Goal: Task Accomplishment & Management: Manage account settings

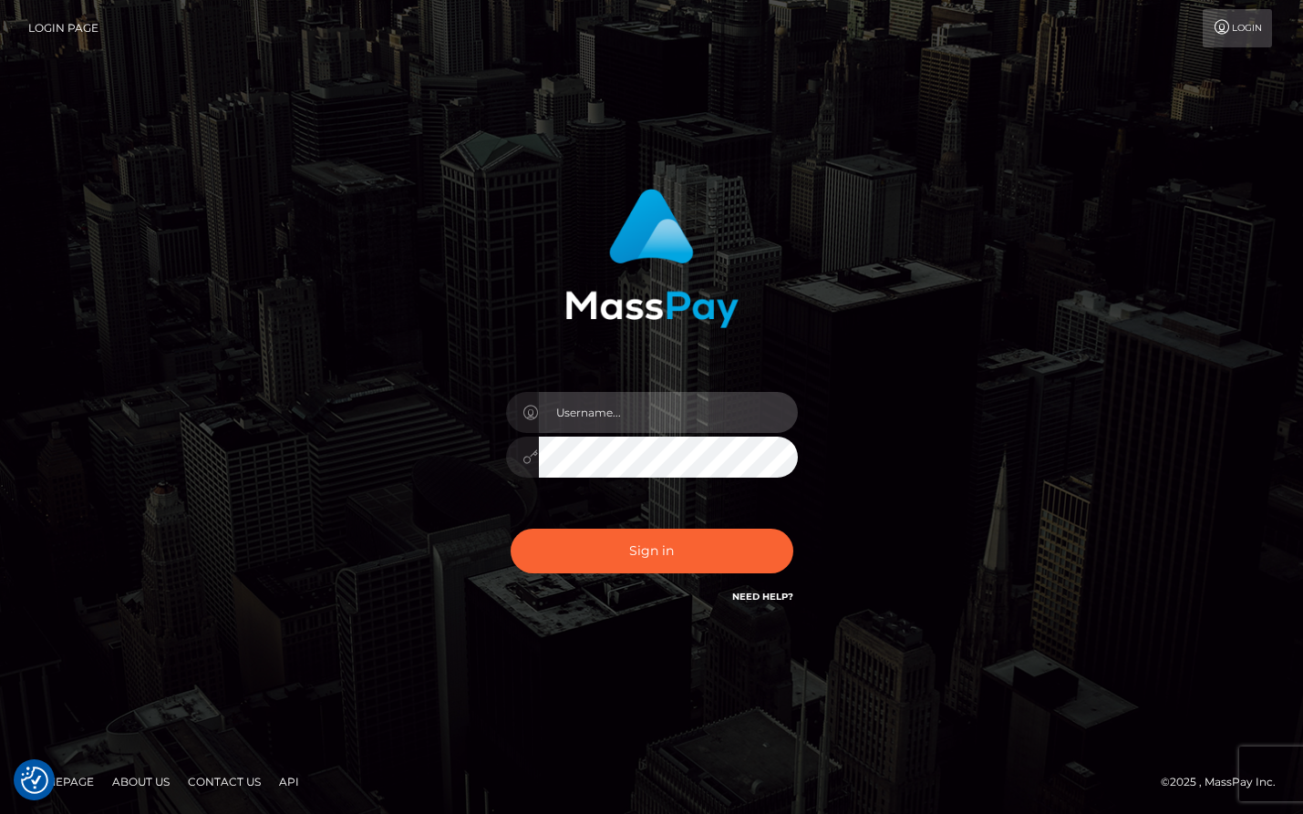
click at [598, 425] on input "text" at bounding box center [668, 412] width 259 height 41
type input "emma.lam95@gmail.com"
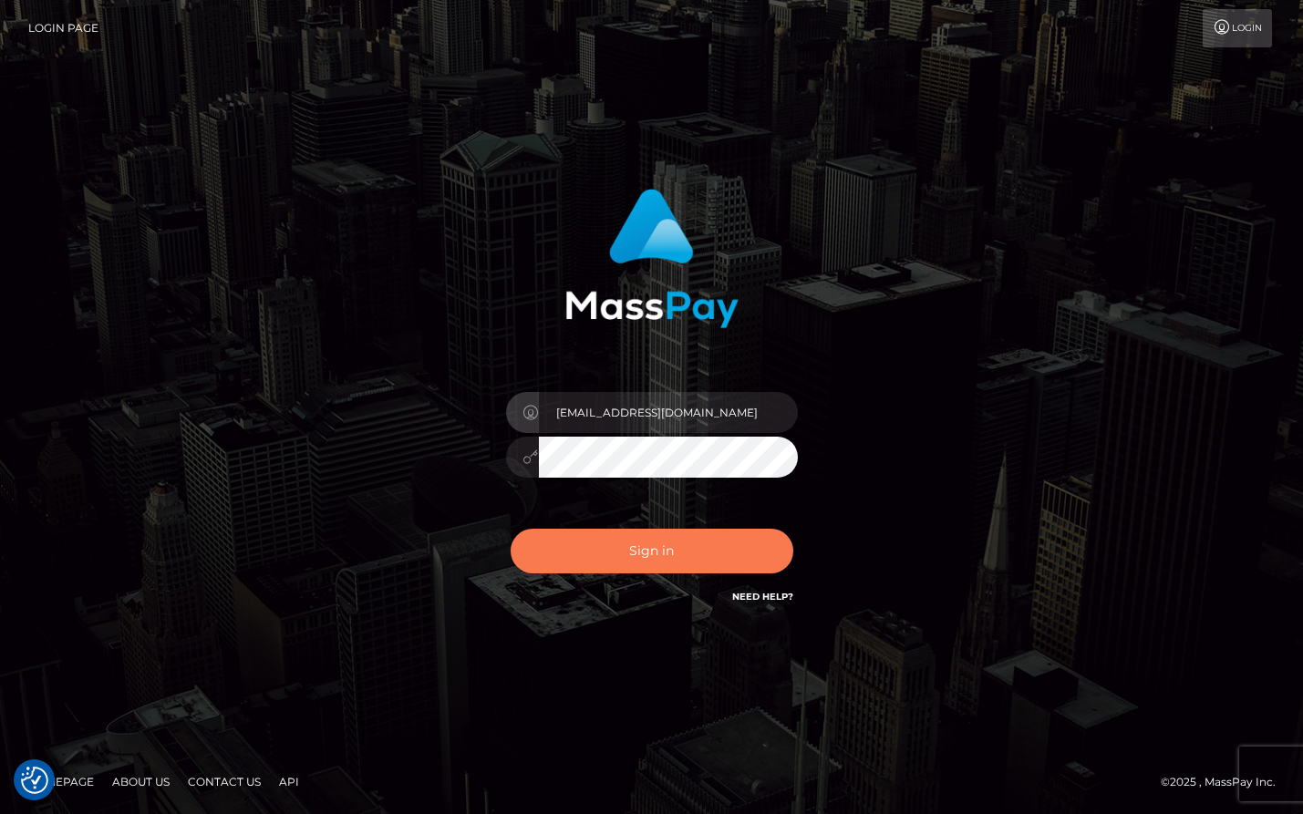
click at [646, 541] on button "Sign in" at bounding box center [652, 551] width 283 height 45
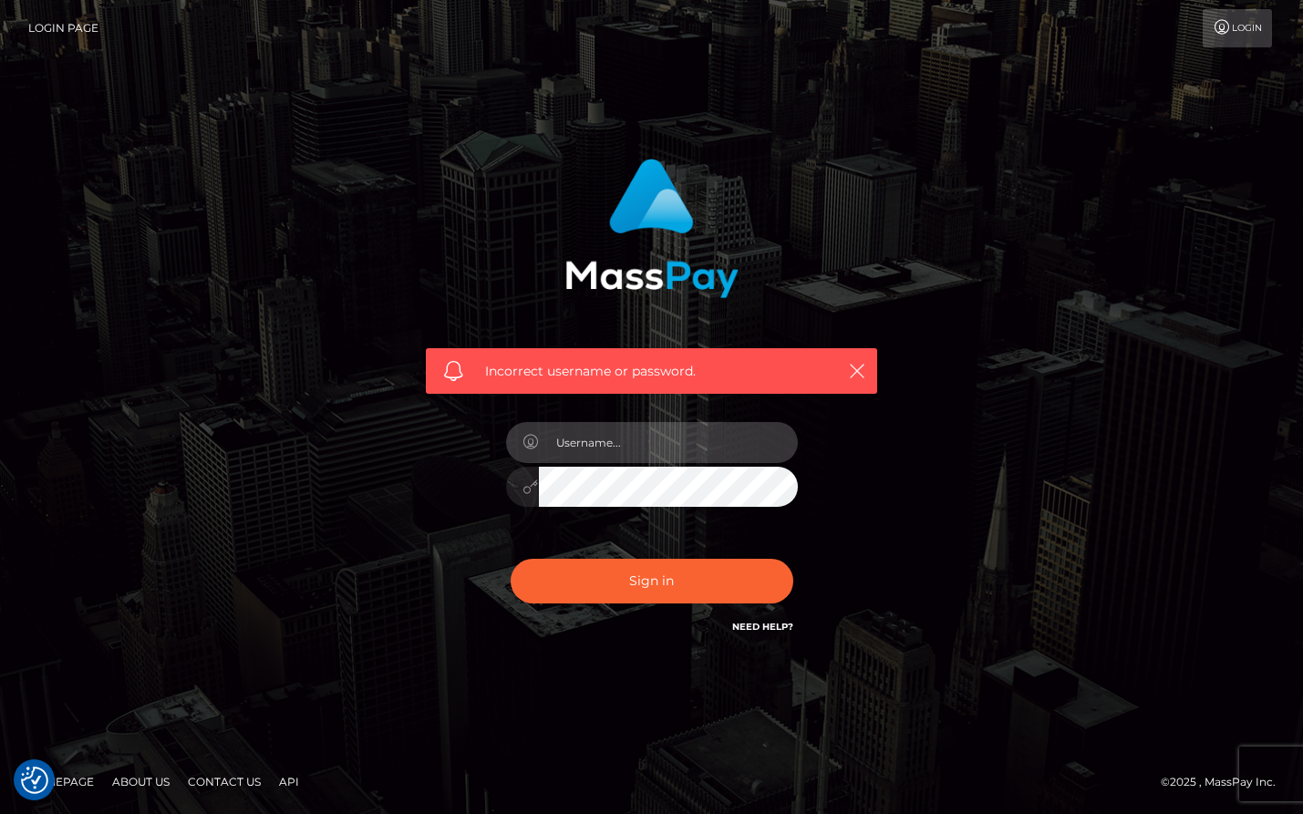
click at [650, 458] on input "text" at bounding box center [668, 442] width 259 height 41
type input "emma.lam95@gmail.com"
click at [511, 559] on button "Sign in" at bounding box center [652, 581] width 283 height 45
click at [1247, 16] on link "Login" at bounding box center [1237, 28] width 69 height 38
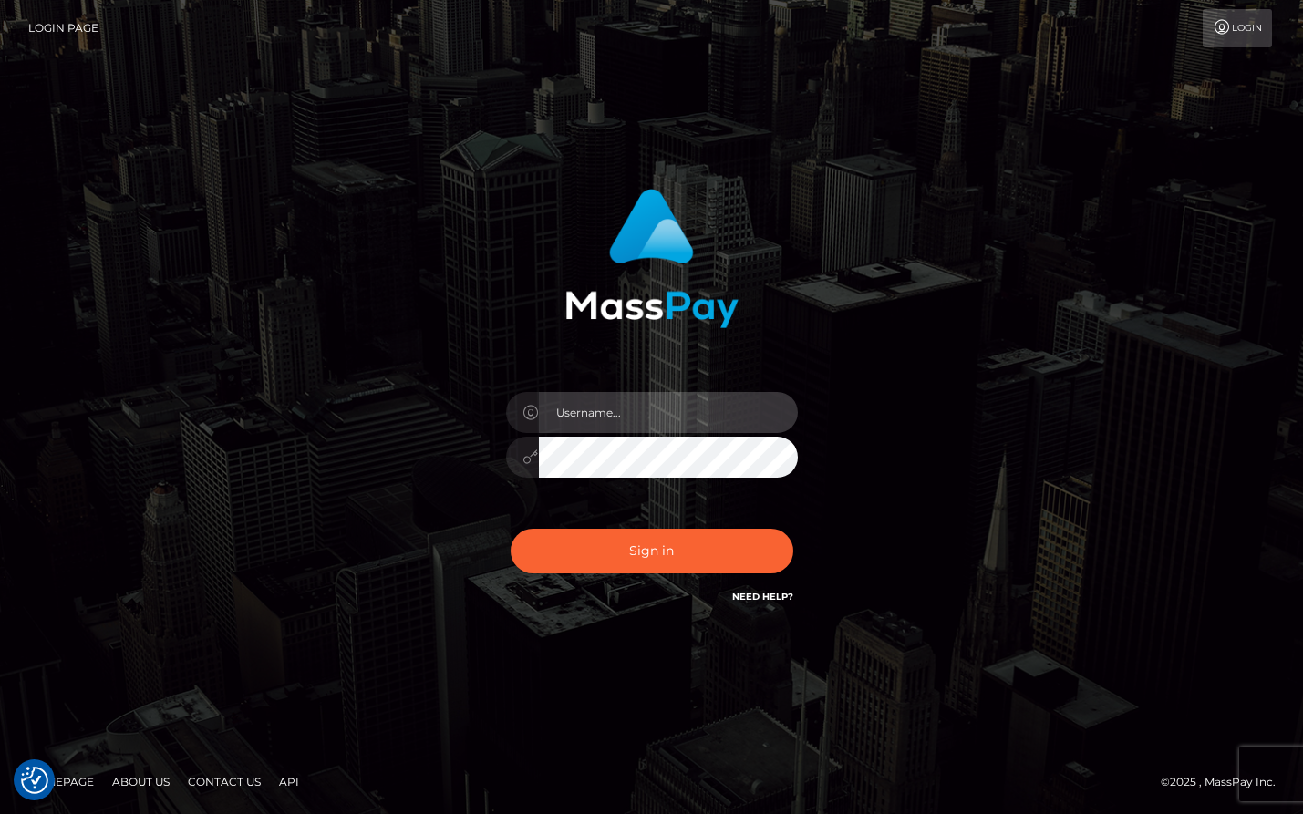
click at [708, 419] on input "text" at bounding box center [668, 412] width 259 height 41
type input "M"
type input "emmalam95"
click at [511, 529] on button "Sign in" at bounding box center [652, 551] width 283 height 45
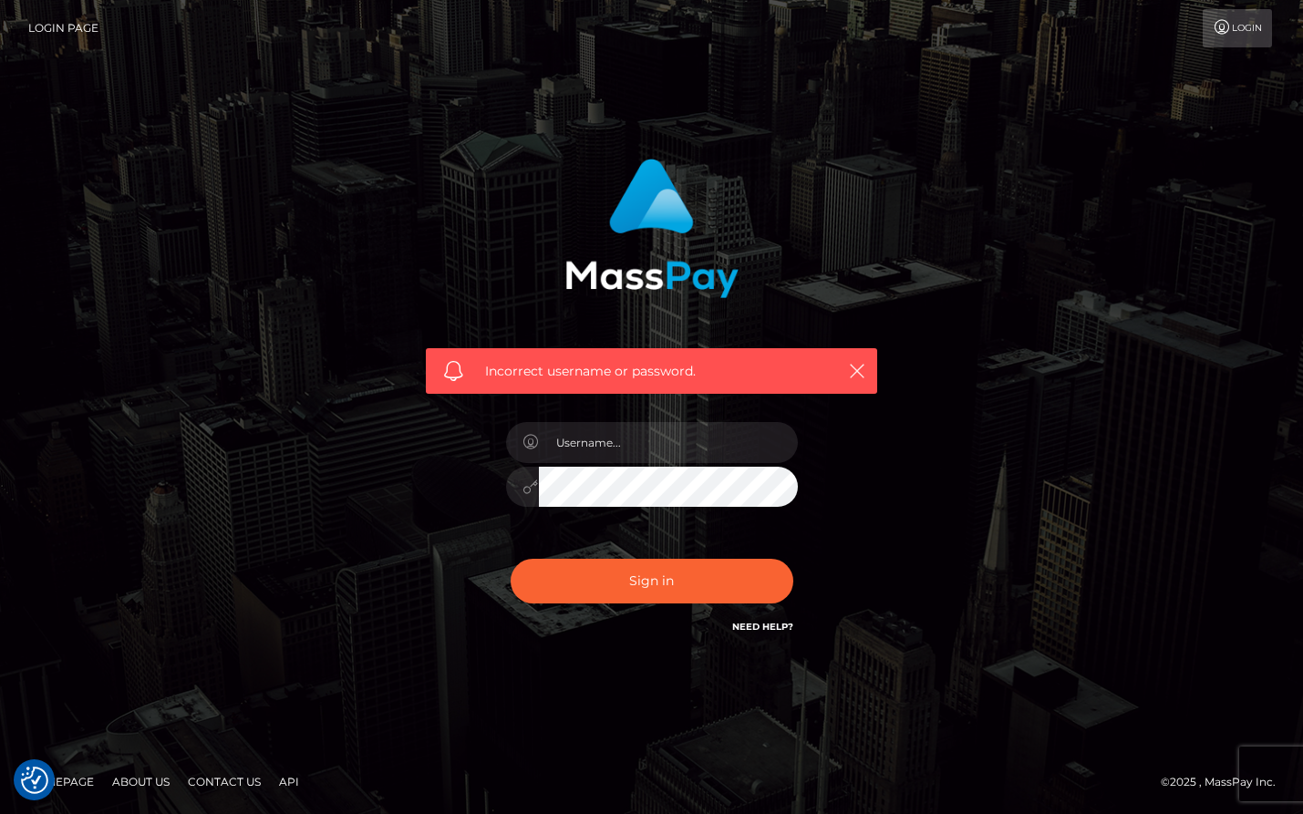
click at [770, 631] on link "Need Help?" at bounding box center [762, 627] width 61 height 12
click at [702, 427] on input "text" at bounding box center [668, 442] width 259 height 41
